Goal: Transaction & Acquisition: Purchase product/service

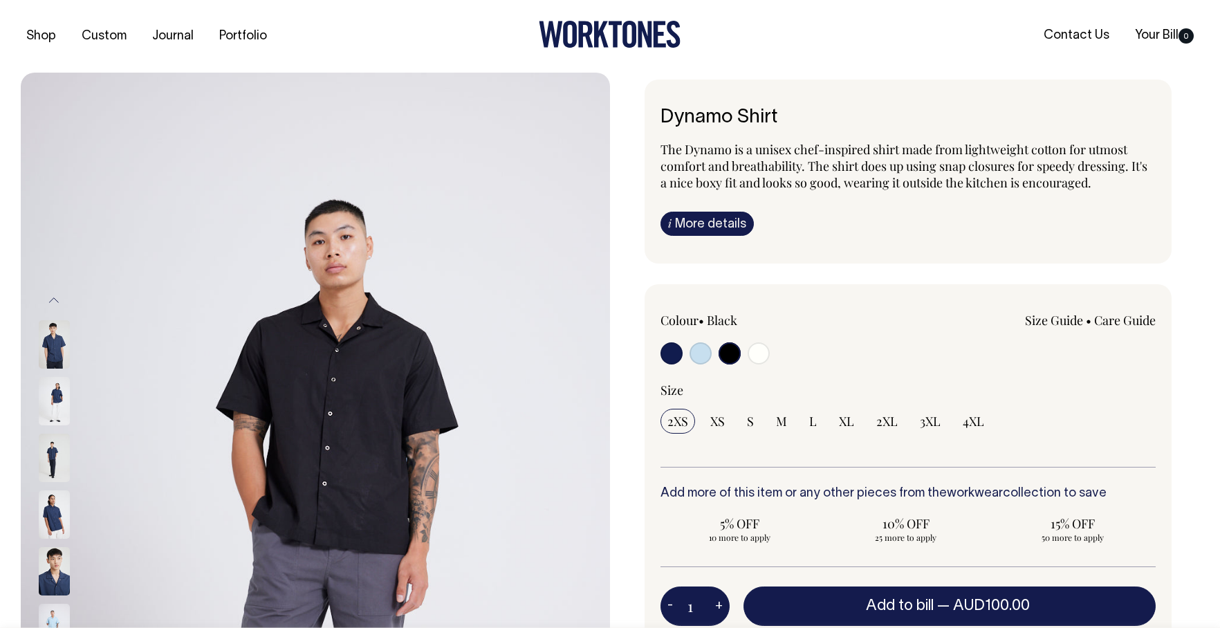
select select "Black"
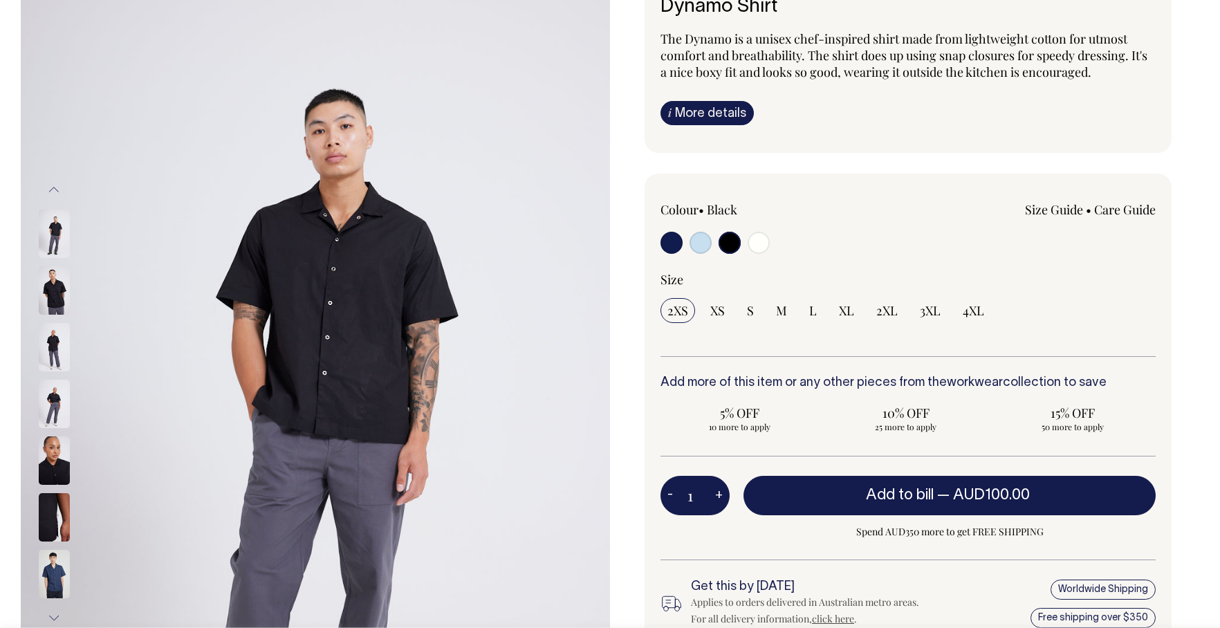
scroll to position [111, 0]
click at [761, 243] on input "radio" at bounding box center [759, 242] width 22 height 22
radio input "true"
select select "Off-White"
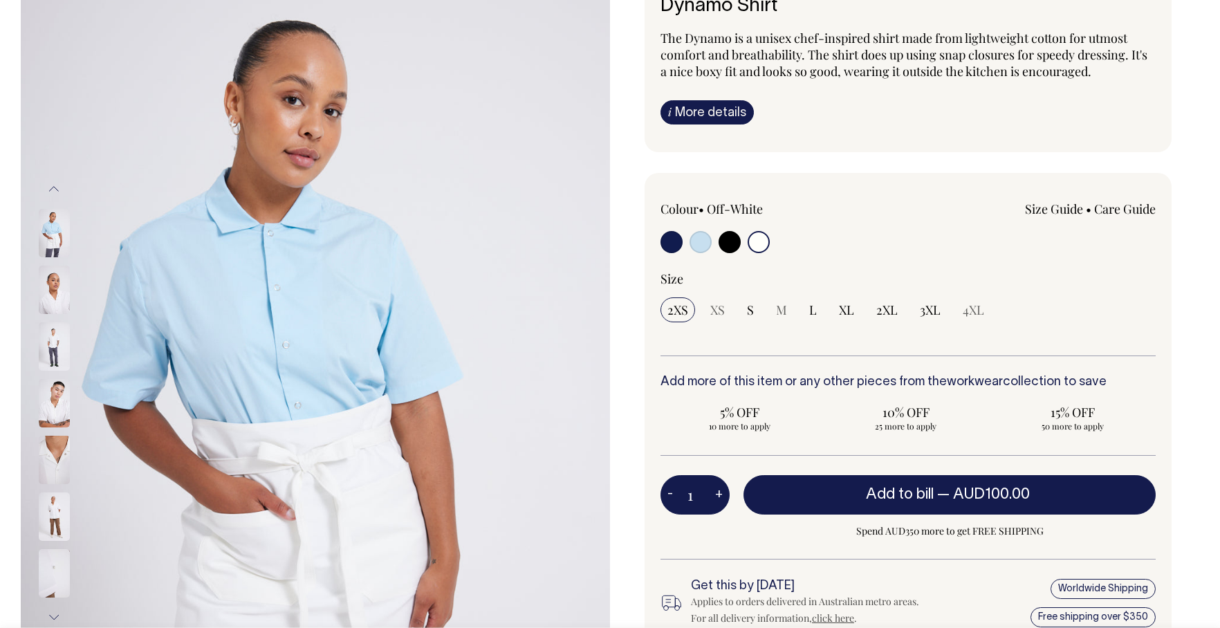
click at [53, 315] on div at bounding box center [72, 289] width 69 height 57
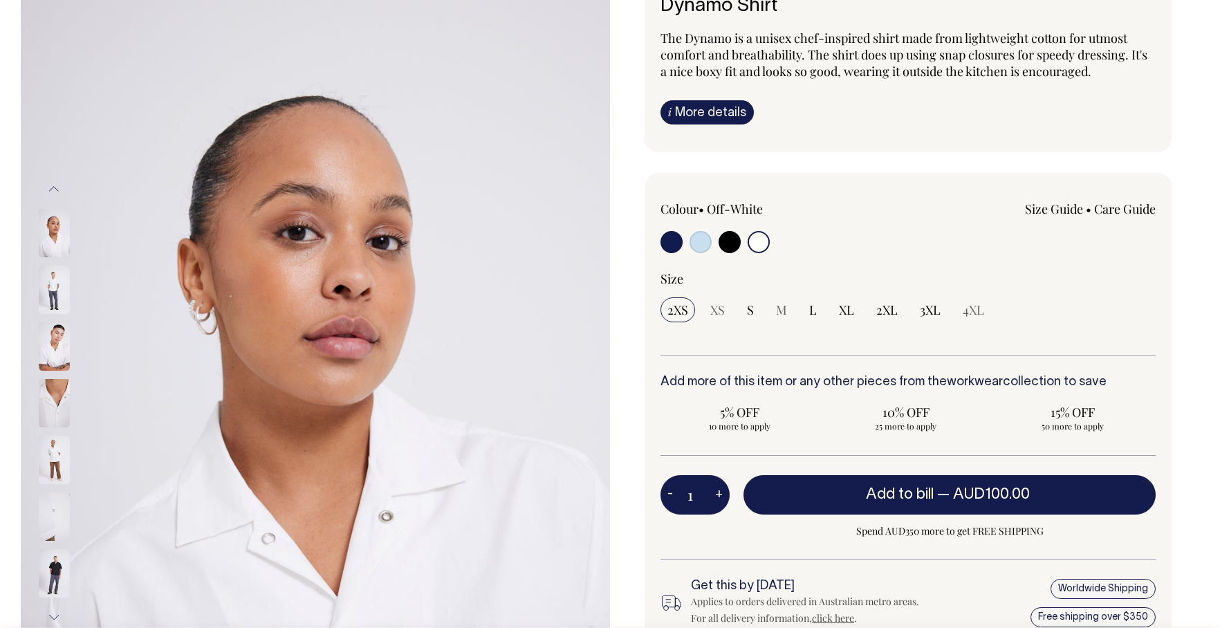
click at [57, 297] on img at bounding box center [54, 290] width 31 height 48
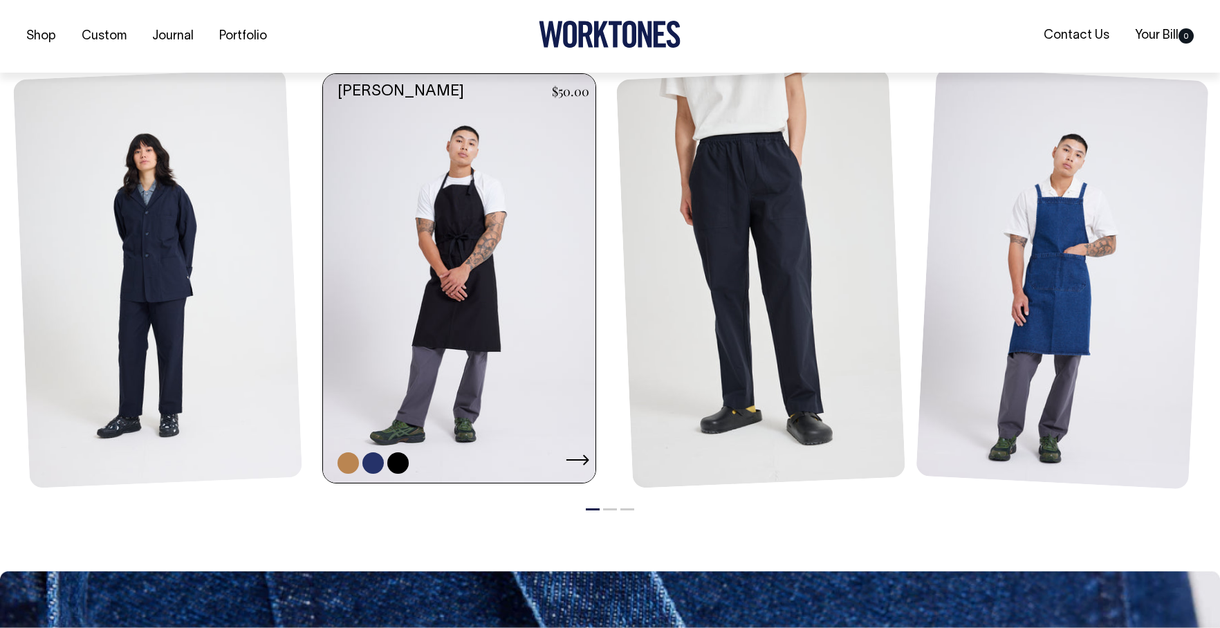
scroll to position [1601, 0]
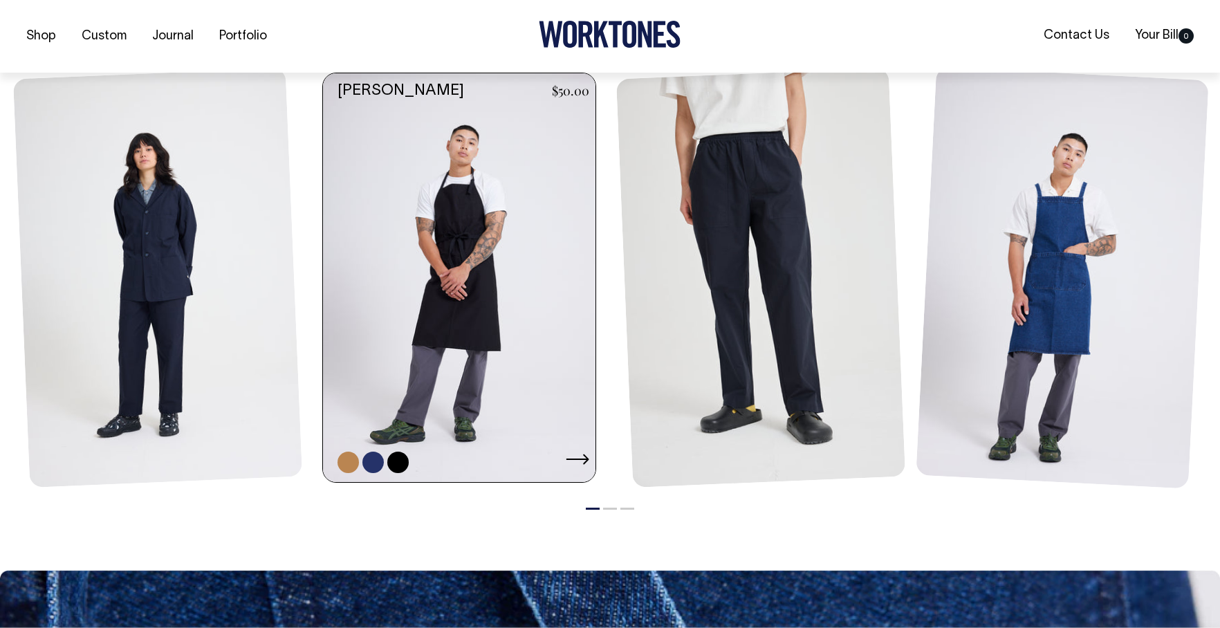
click at [504, 292] on link at bounding box center [463, 277] width 281 height 409
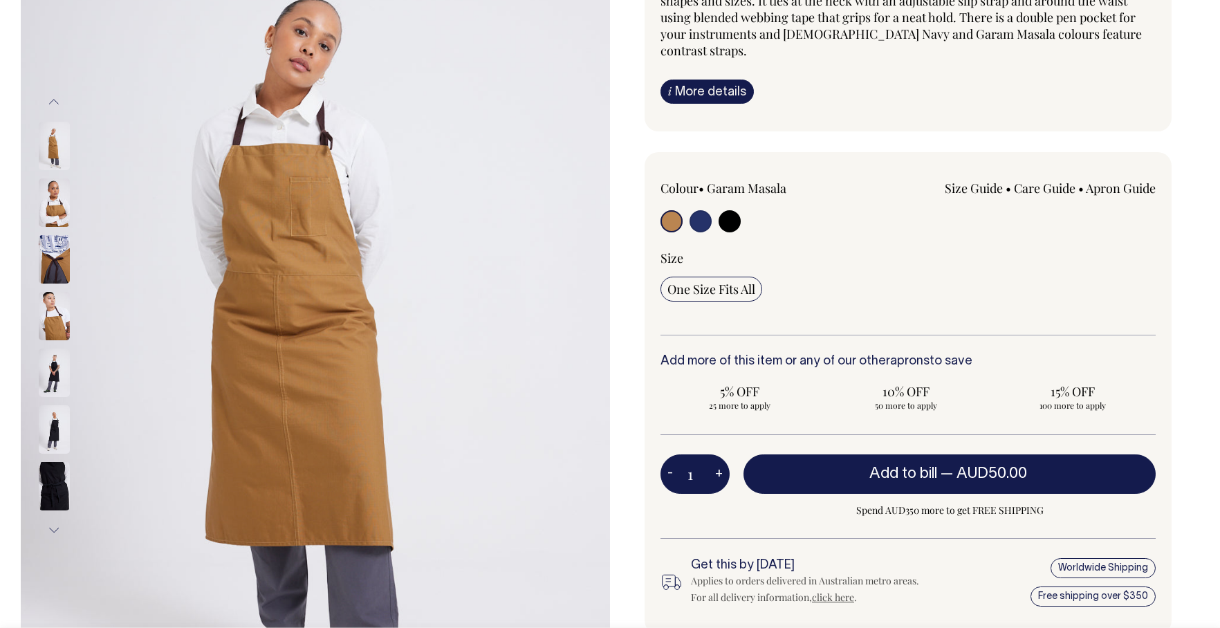
scroll to position [199, 0]
click at [727, 210] on input "radio" at bounding box center [729, 221] width 22 height 22
radio input "true"
select select "Black"
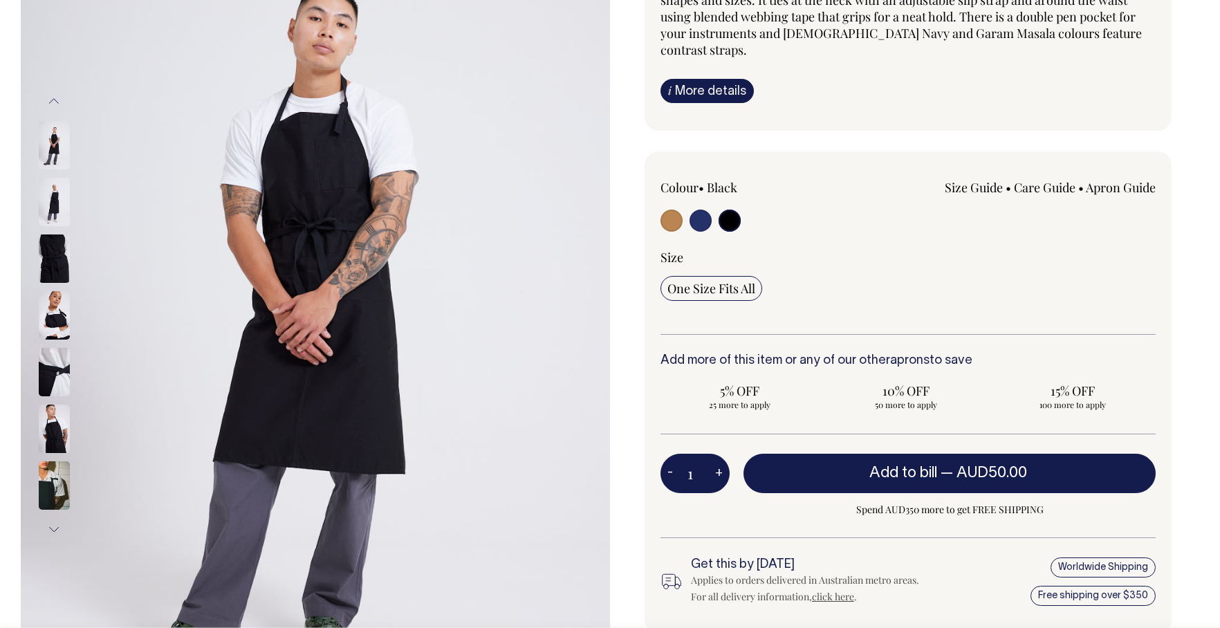
click at [706, 210] on input "radio" at bounding box center [700, 221] width 22 height 22
radio input "true"
select select "[DEMOGRAPHIC_DATA] Navy"
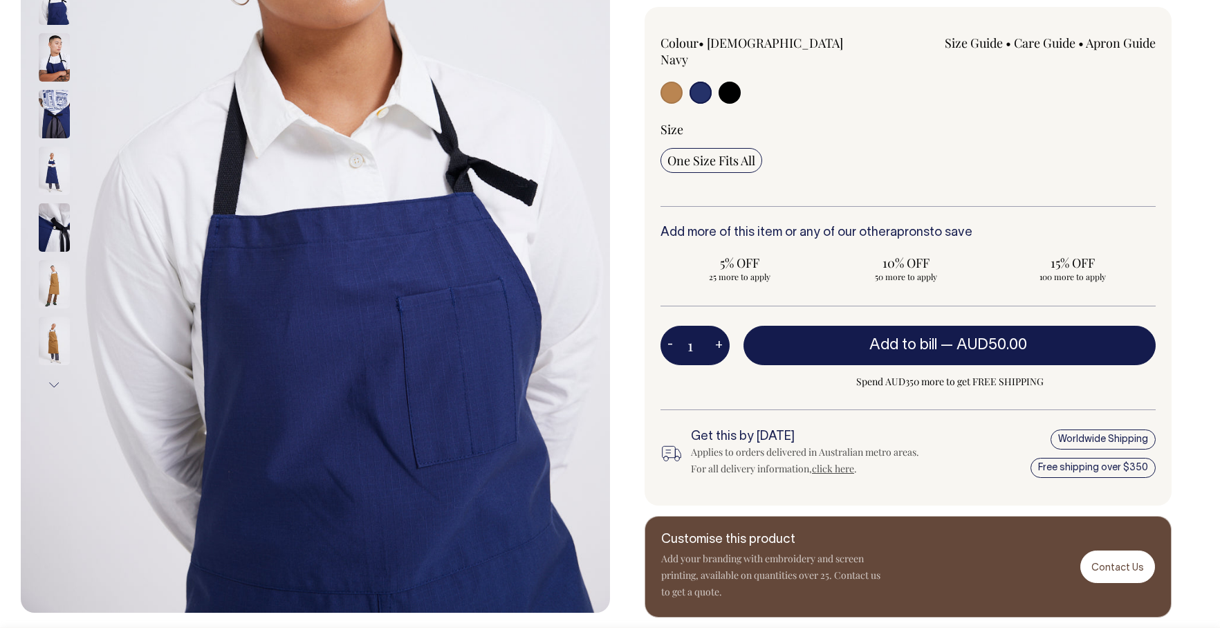
scroll to position [344, 0]
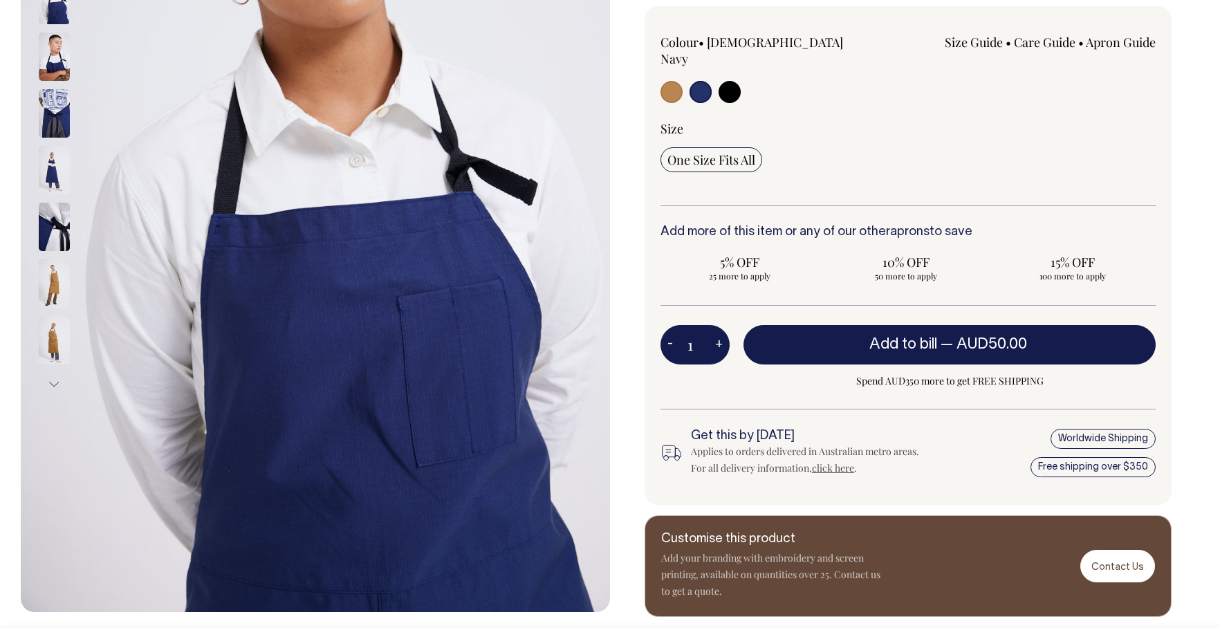
click at [58, 105] on img at bounding box center [54, 113] width 31 height 48
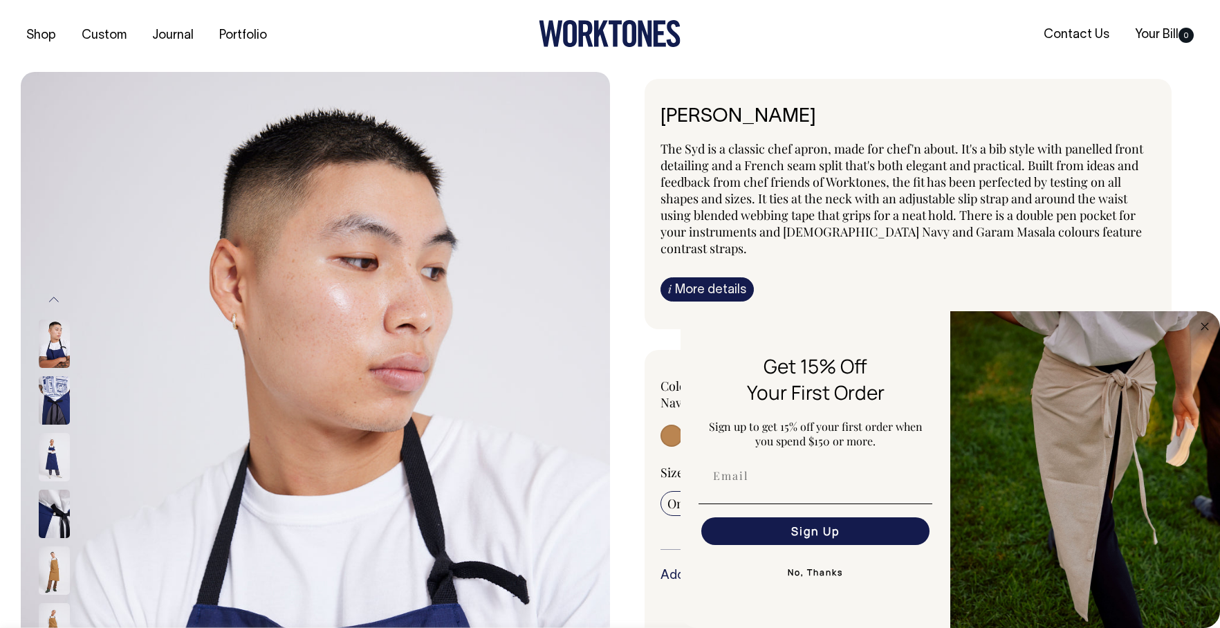
scroll to position [0, 0]
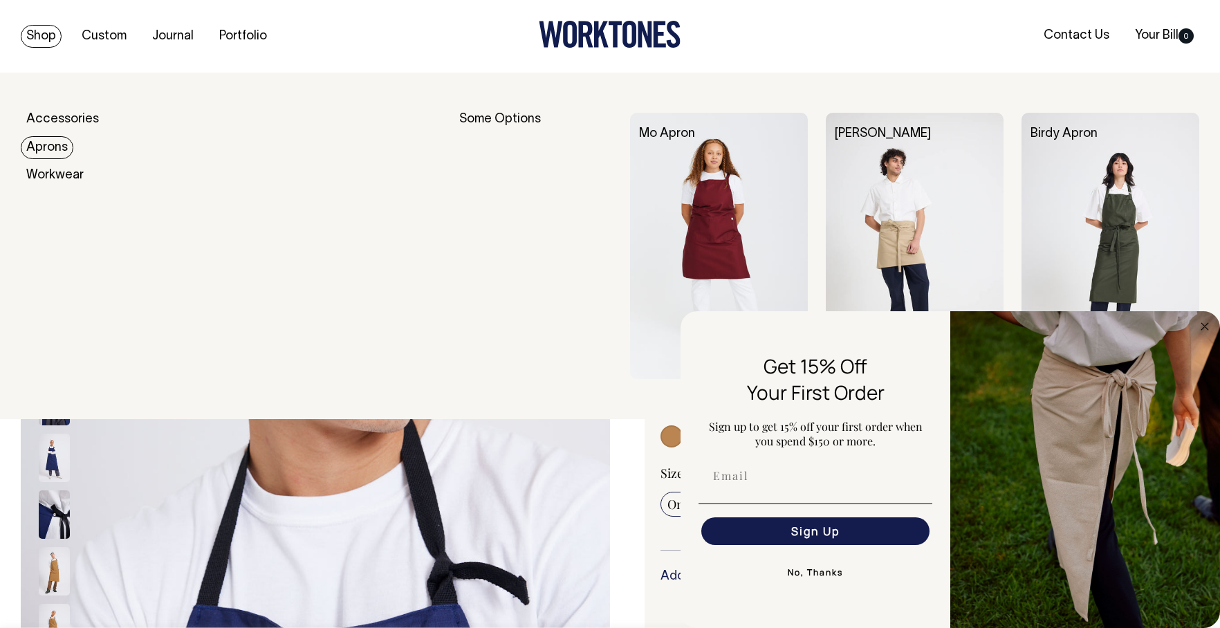
click at [37, 144] on link "Aprons" at bounding box center [47, 147] width 53 height 23
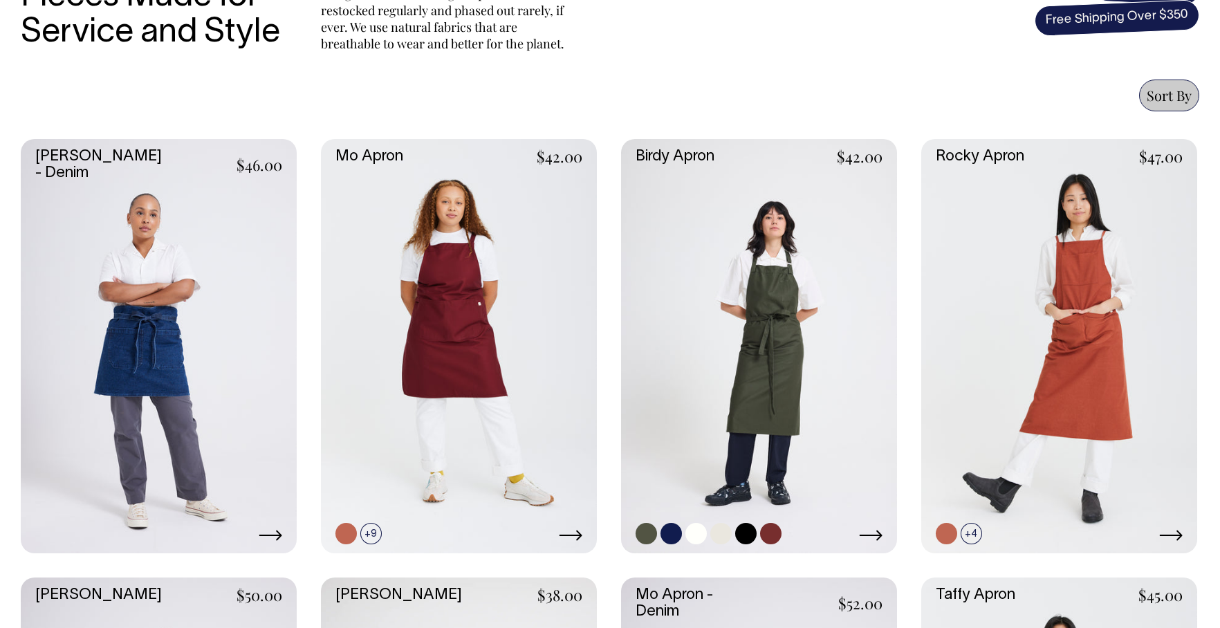
scroll to position [530, 0]
